Goal: Task Accomplishment & Management: Manage account settings

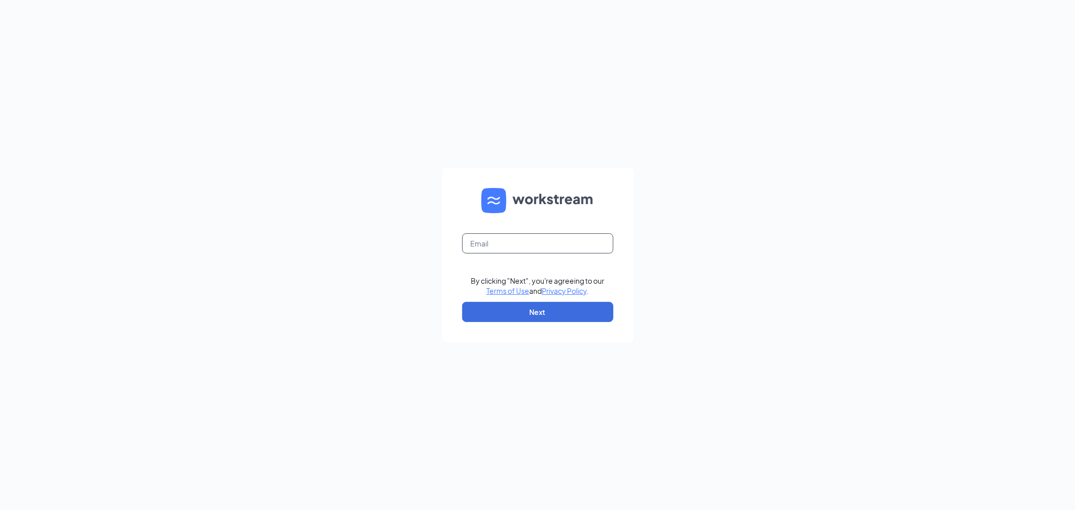
click at [525, 239] on input "text" at bounding box center [537, 243] width 151 height 20
click at [510, 248] on input "text" at bounding box center [537, 243] width 151 height 20
type input "charlie@unionpacificholdings.com"
click at [479, 314] on button "Next" at bounding box center [537, 312] width 151 height 20
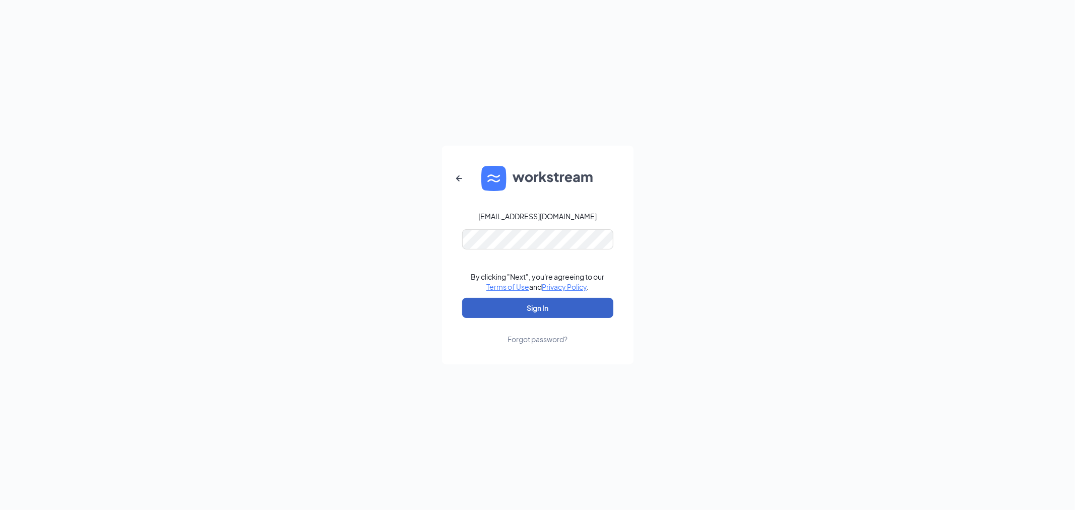
click at [511, 305] on button "Sign In" at bounding box center [537, 308] width 151 height 20
